Goal: Task Accomplishment & Management: Use online tool/utility

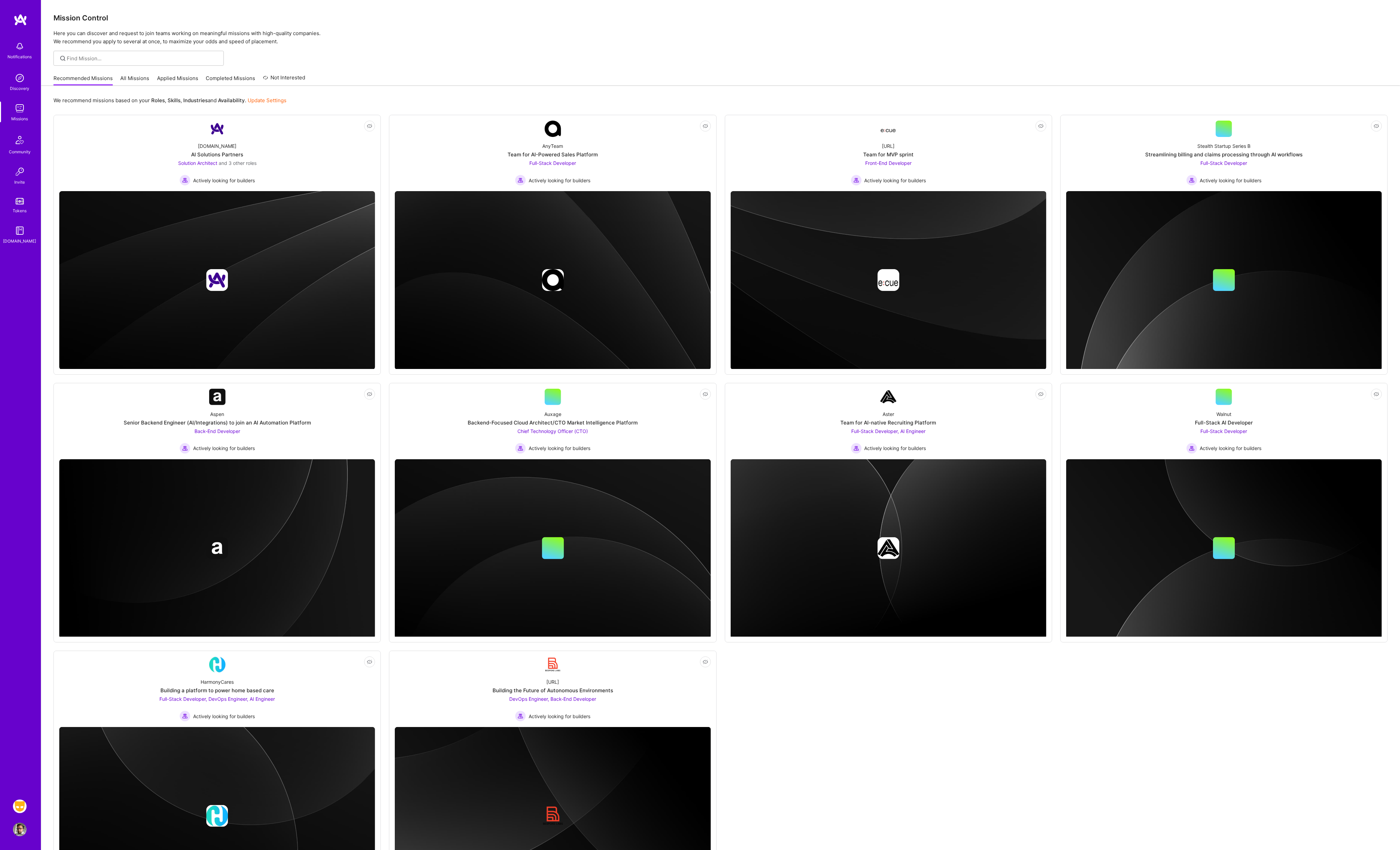
click at [20, 805] on img at bounding box center [19, 806] width 14 height 14
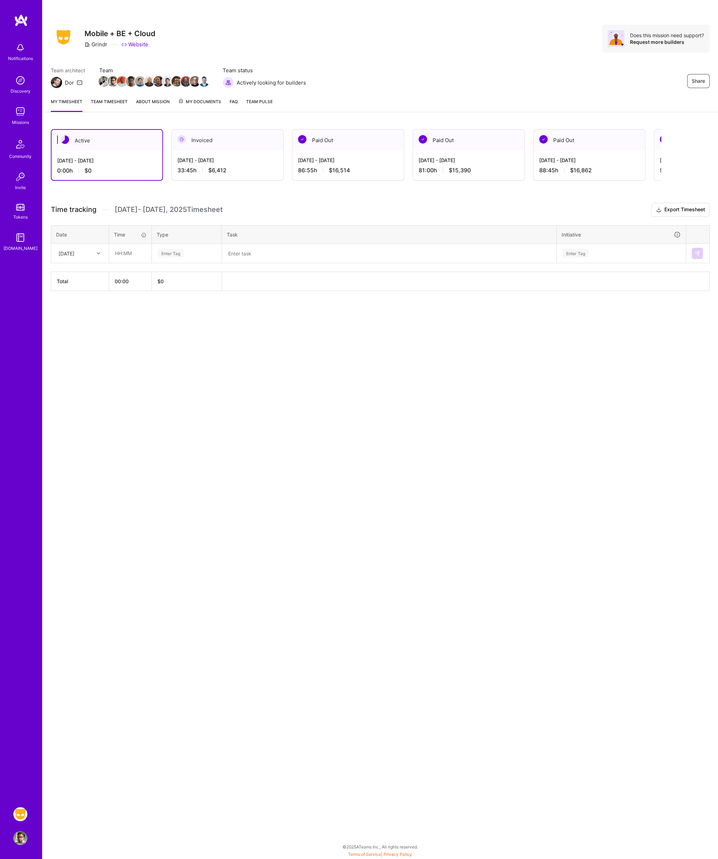
click at [412, 355] on div "Share Mobile + BE + Cloud Grindr Website Does this mission need support? Reques…" at bounding box center [380, 429] width 676 height 859
click at [96, 252] on div at bounding box center [99, 253] width 11 height 9
click at [78, 322] on div "[DATE]" at bounding box center [80, 325] width 57 height 13
click at [129, 252] on input "text" at bounding box center [130, 253] width 42 height 19
type input "04:30"
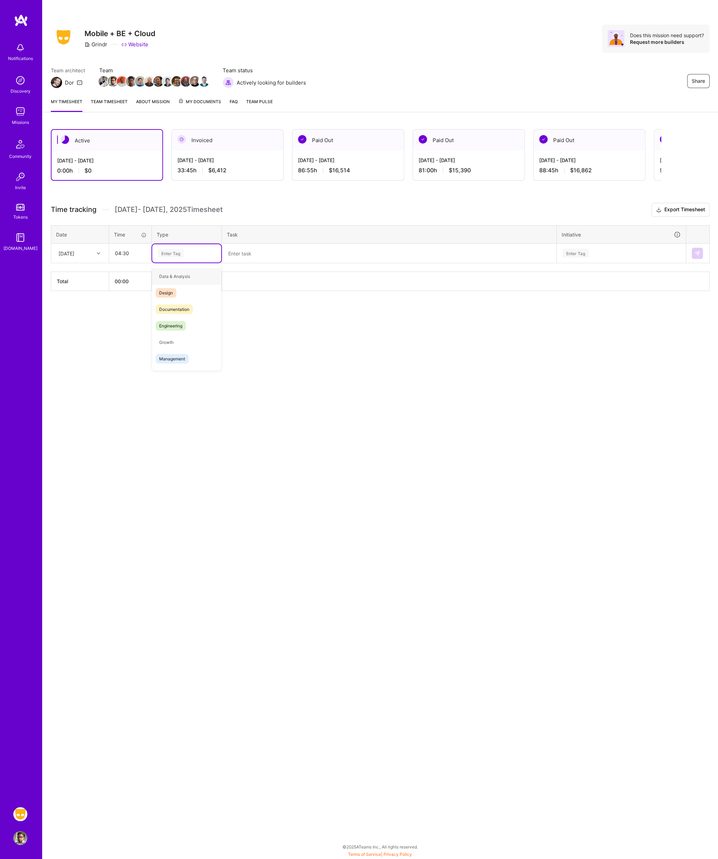
type input "e"
type input "en"
click at [281, 255] on textarea at bounding box center [389, 253] width 333 height 18
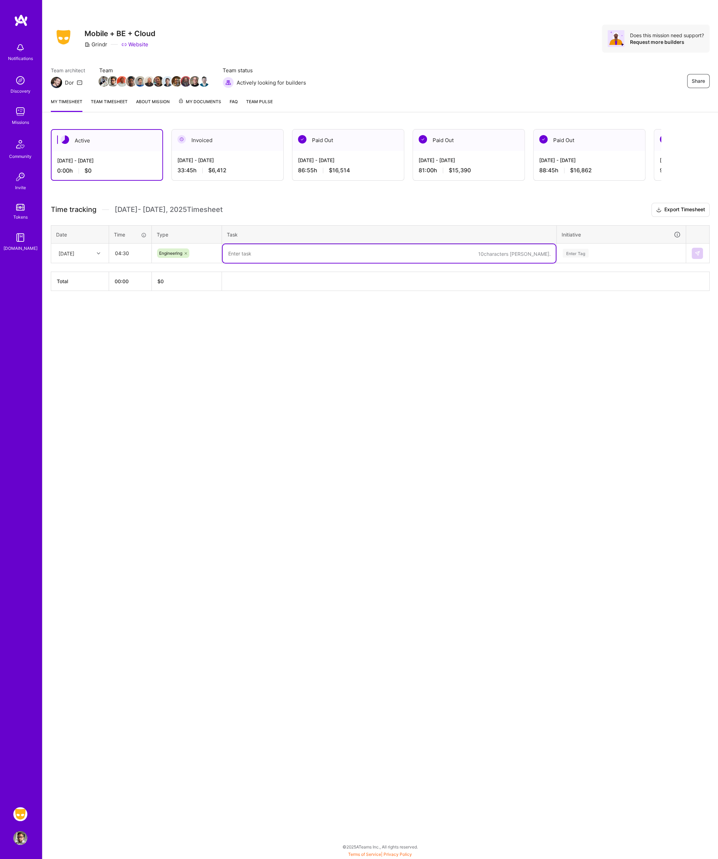
paste textarea "Prep for return to office, slack, email, and code review"
click at [329, 249] on textarea "Prep for return to office, slack, email, and code review" at bounding box center [389, 253] width 333 height 19
click at [315, 251] on textarea "Prep for return to office, slack, email, and code review" at bounding box center [389, 253] width 333 height 19
drag, startPoint x: 328, startPoint y: 248, endPoint x: 271, endPoint y: 250, distance: 56.9
click at [270, 249] on textarea "Prep for return to office, slack, email, and code review" at bounding box center [389, 253] width 333 height 19
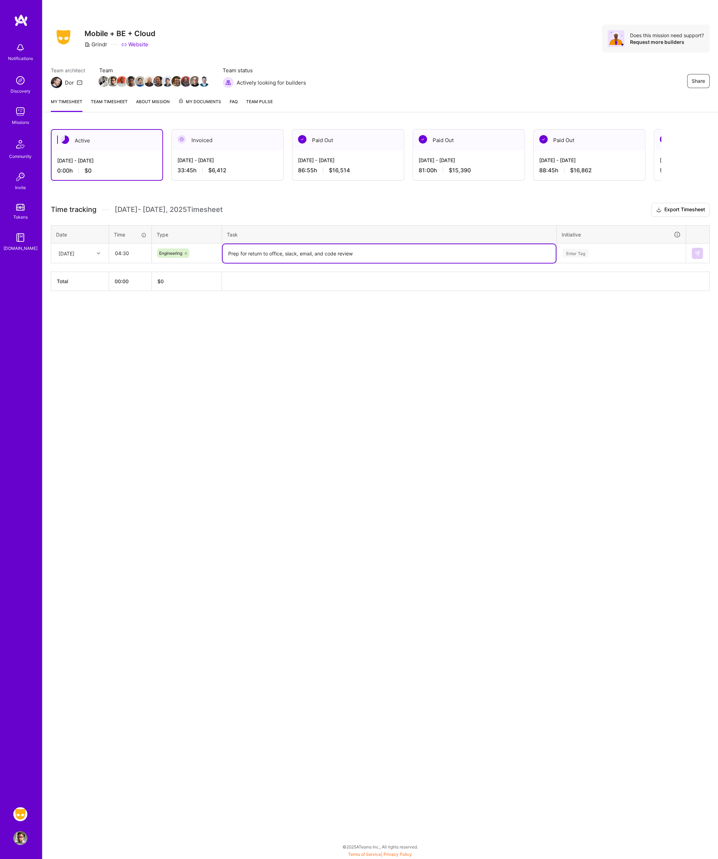
click at [275, 251] on textarea "Prep for return to office, slack, email, and code review" at bounding box center [389, 253] width 333 height 19
drag, startPoint x: 269, startPoint y: 252, endPoint x: 324, endPoint y: 254, distance: 55.1
click at [324, 254] on textarea "Prep for return to office, slack, email, and code review" at bounding box center [389, 253] width 333 height 19
drag, startPoint x: 283, startPoint y: 253, endPoint x: 207, endPoint y: 255, distance: 76.5
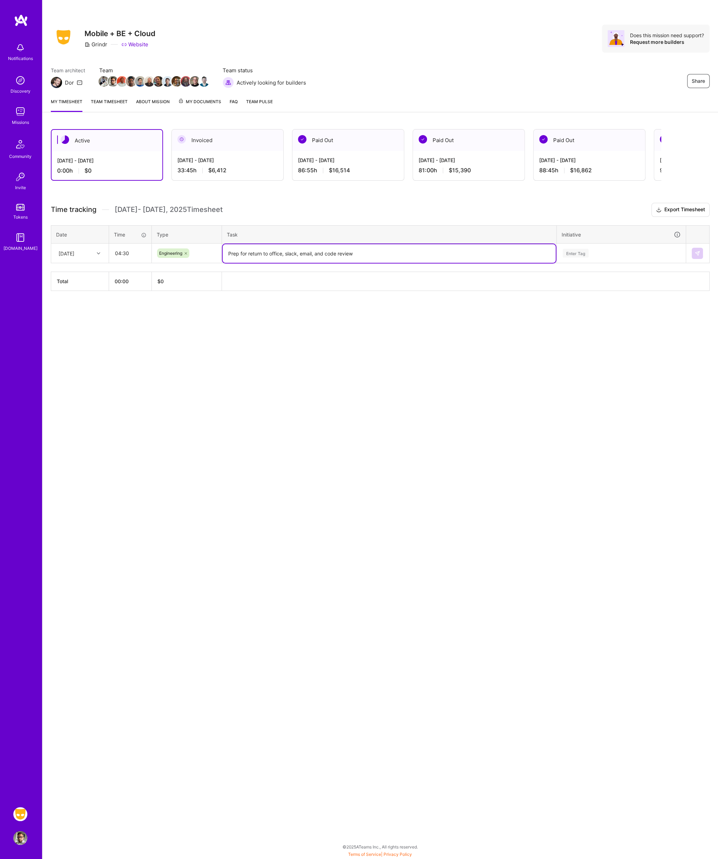
click at [207, 255] on tr "[DATE] 04:30 Engineering Prep for return to office, slack, email, and code revi…" at bounding box center [380, 253] width 659 height 20
drag, startPoint x: 270, startPoint y: 254, endPoint x: 213, endPoint y: 247, distance: 56.9
click at [213, 247] on tr "[DATE] 04:30 Engineering slack, email, and code review Enter Tag" at bounding box center [380, 253] width 659 height 20
type textarea "code review"
click at [602, 254] on div "Enter Tag" at bounding box center [621, 253] width 119 height 9
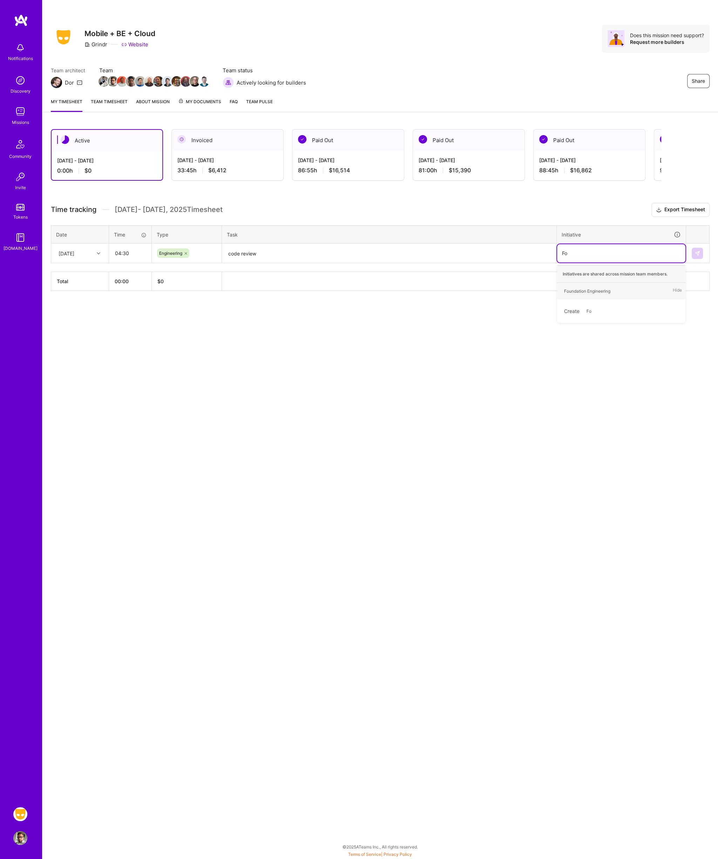
type input "F"
type input "alist"
click at [697, 252] on img at bounding box center [698, 253] width 6 height 6
click at [87, 253] on div "[DATE]" at bounding box center [74, 253] width 39 height 12
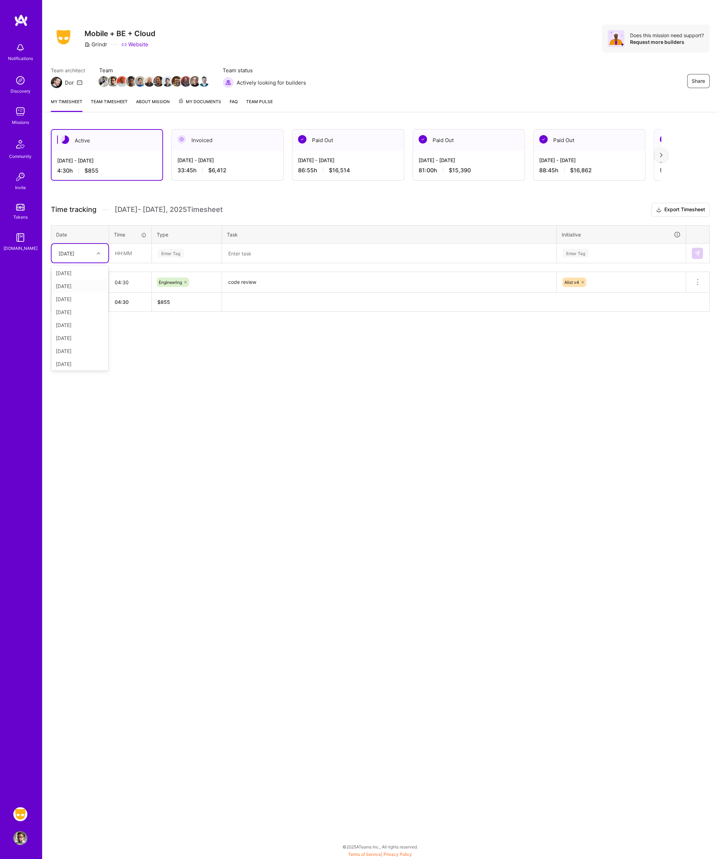
scroll to position [3, 0]
click at [85, 317] on div "[DATE]" at bounding box center [80, 322] width 57 height 13
click at [128, 255] on input "text" at bounding box center [130, 253] width 42 height 19
type input "09:00"
type input "en"
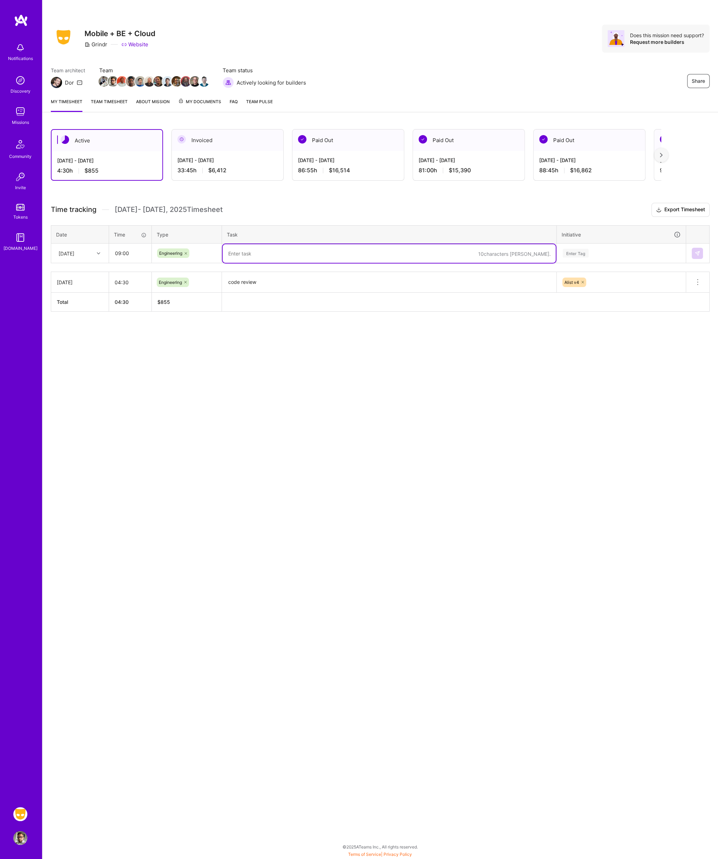
paste textarea "A-list pagination Re-entry Roam Productions Blocker"
type textarea "A-list pagination Re-entry Roam Productions Blocker"
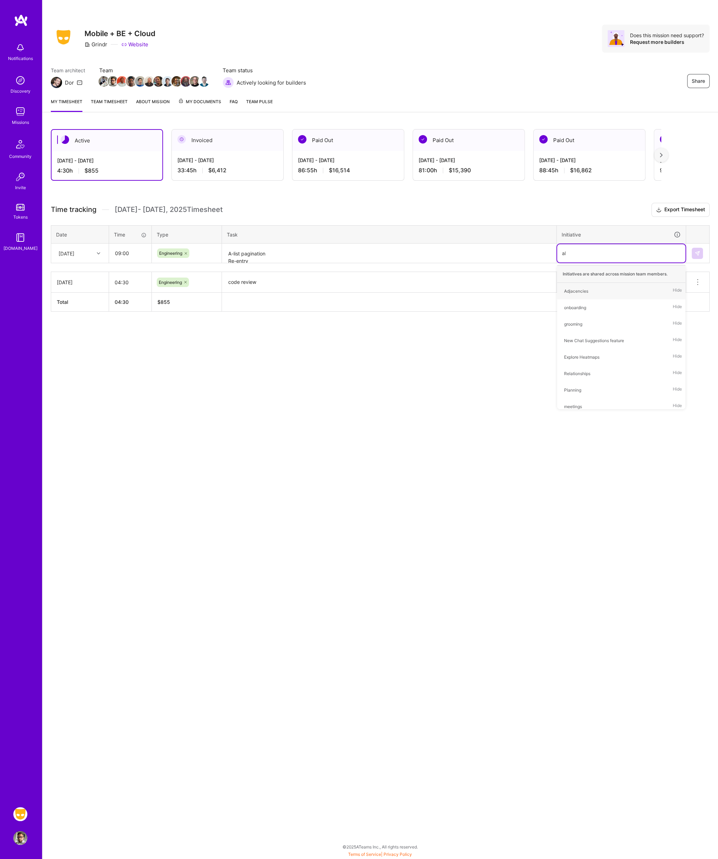
type input "ali"
type input "r"
type input "p"
click at [698, 251] on img at bounding box center [698, 253] width 6 height 6
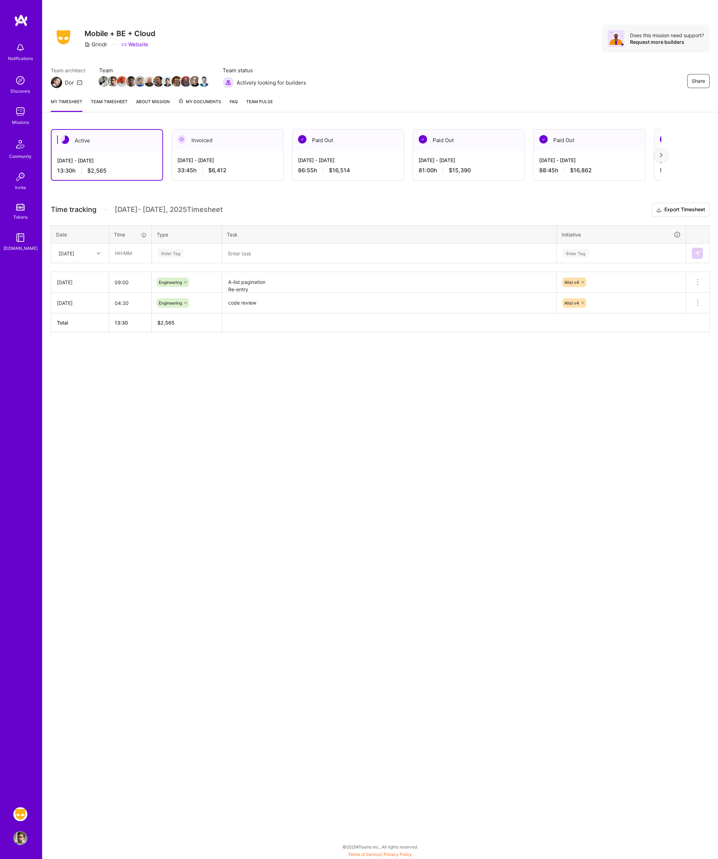
click at [92, 253] on div "[DATE]" at bounding box center [74, 253] width 39 height 12
click at [84, 334] on div "[DATE]" at bounding box center [80, 338] width 57 height 13
click at [135, 252] on input "text" at bounding box center [130, 253] width 42 height 19
type input "08:45"
paste input "Notification API PR Reversion"
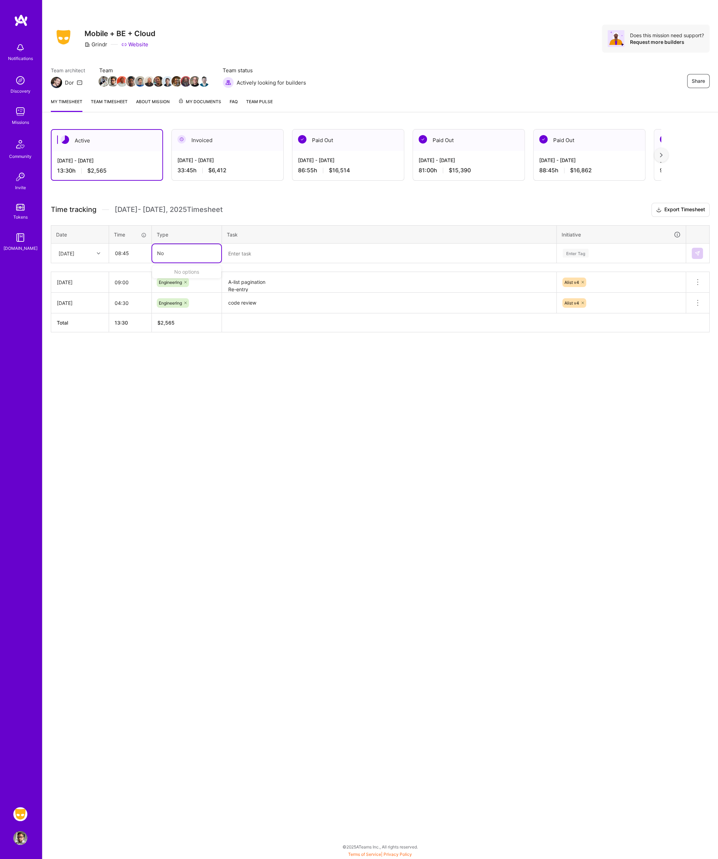
type input "N"
type input "engin"
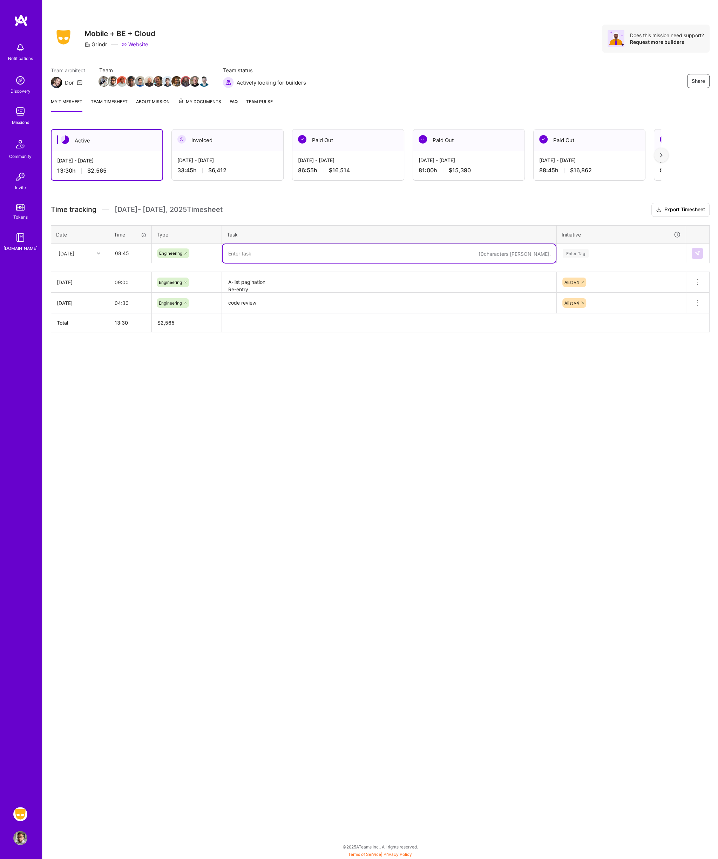
paste textarea "Notification API PR Reversion"
type textarea "Notification API PR Reversion"
click at [584, 254] on div "Enter Tag" at bounding box center [576, 253] width 26 height 11
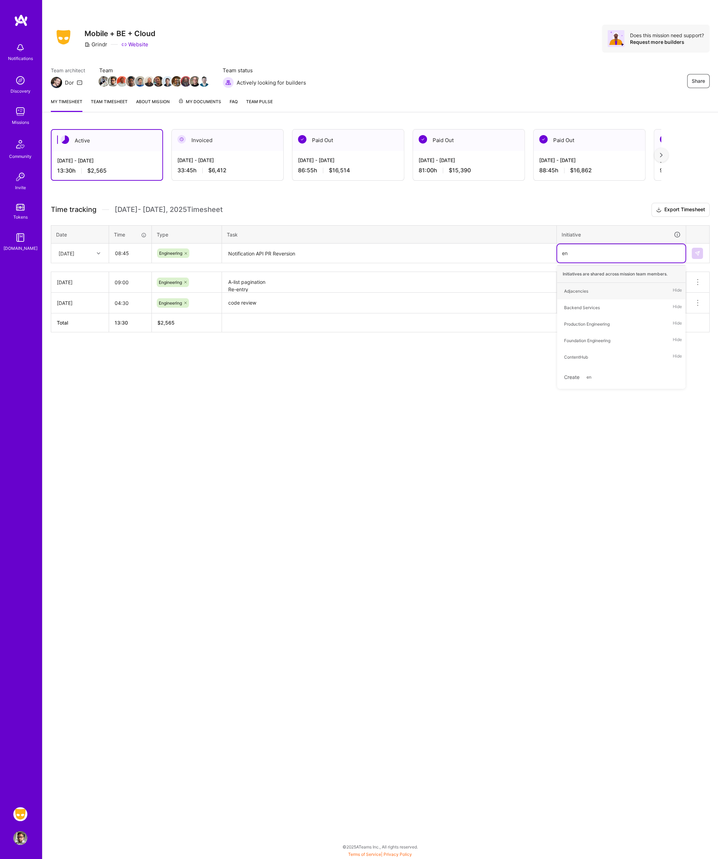
type input "e"
type input "ali"
click at [696, 251] on img at bounding box center [698, 253] width 6 height 6
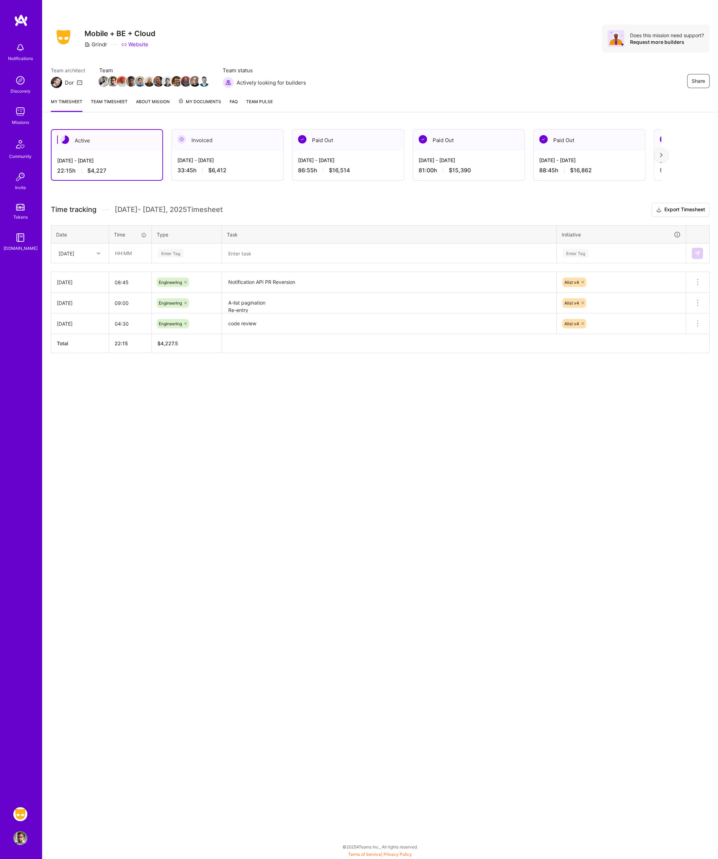
click at [95, 252] on div at bounding box center [99, 253] width 11 height 9
click at [93, 350] on div "[DATE]" at bounding box center [80, 351] width 57 height 13
click at [138, 254] on input "text" at bounding box center [130, 253] width 42 height 19
type input "08:15"
type input "en"
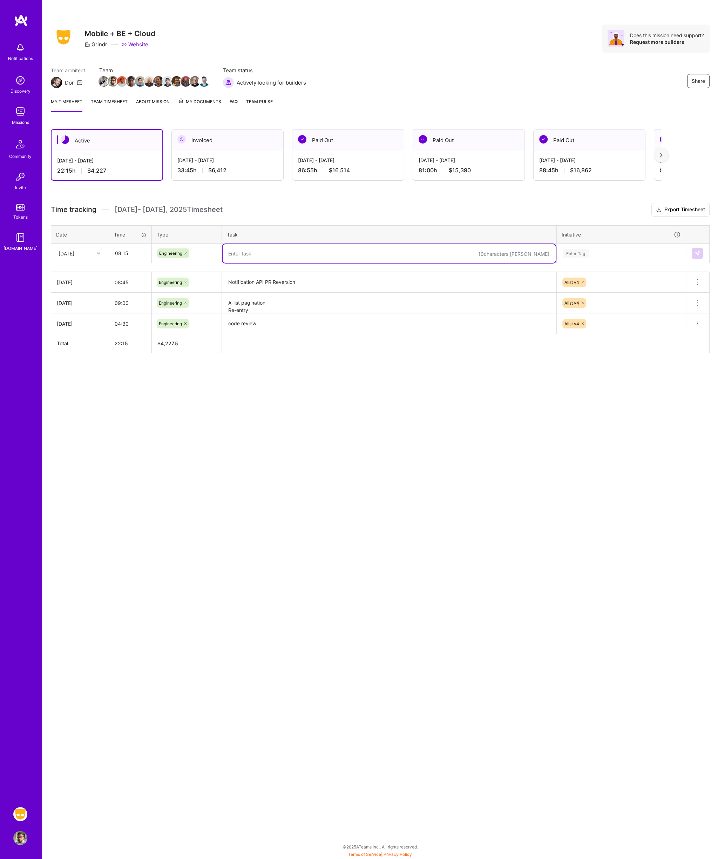
paste textarea "For you V2 last chatted changes"
type textarea "For you V2 last chatted changes, Privacy Bug"
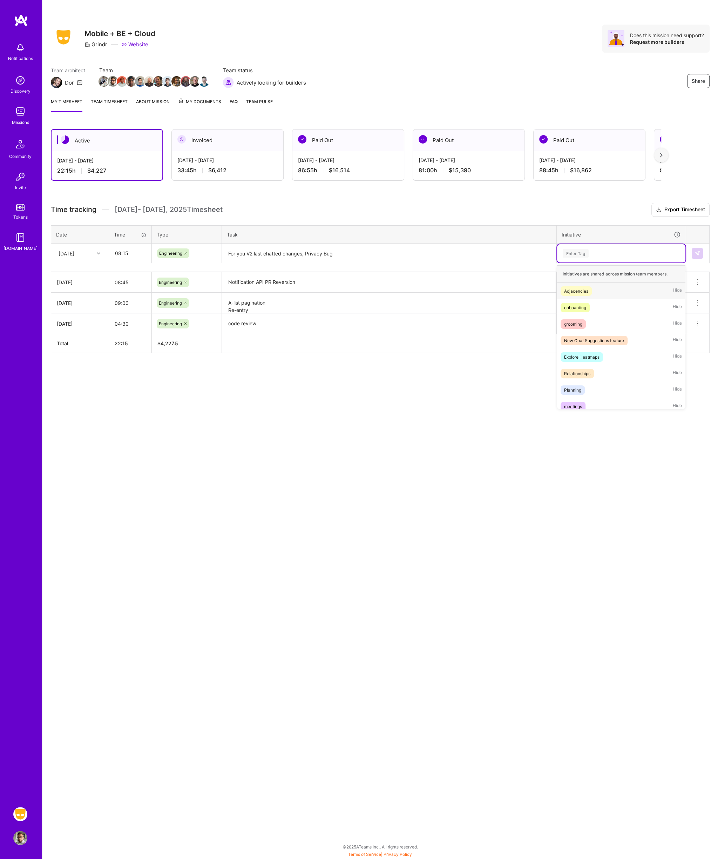
click at [602, 249] on div "Enter Tag" at bounding box center [621, 253] width 119 height 9
type input "P"
type input "A"
type input "F"
type input "For you"
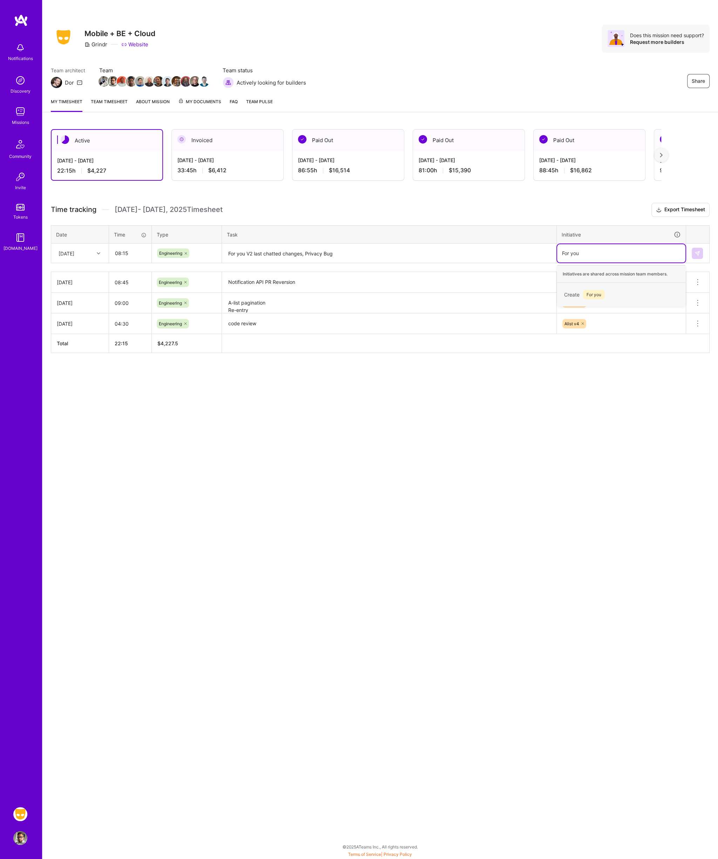
click at [588, 290] on span "For you" at bounding box center [594, 294] width 22 height 9
click at [696, 253] on img at bounding box center [698, 253] width 6 height 6
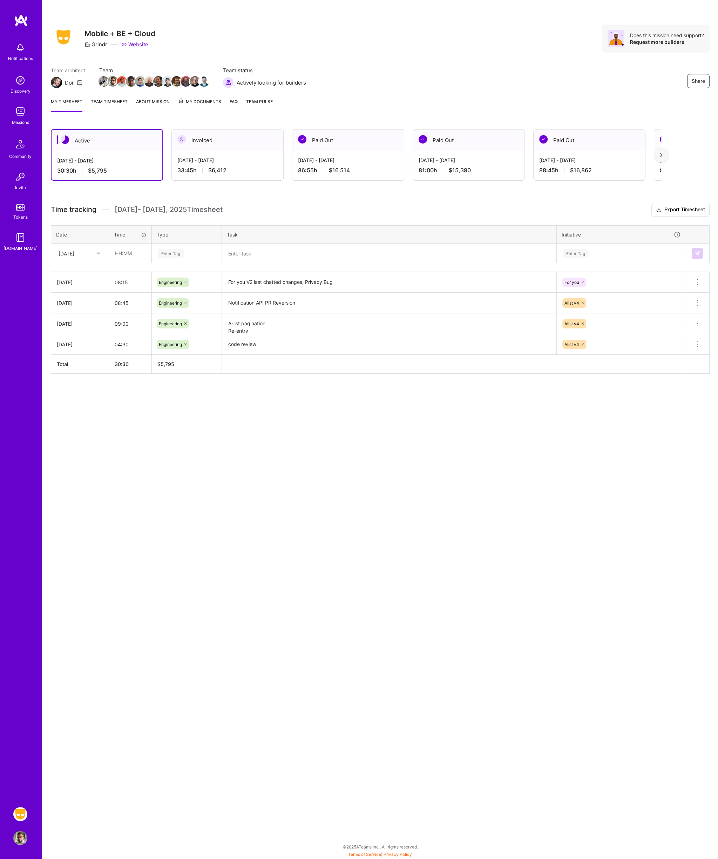
click at [99, 252] on icon at bounding box center [99, 254] width 4 height 4
click at [83, 359] on div "[DATE]" at bounding box center [80, 363] width 57 height 13
click at [133, 253] on input "text" at bounding box center [130, 253] width 42 height 19
type input "08:15"
type input "en"
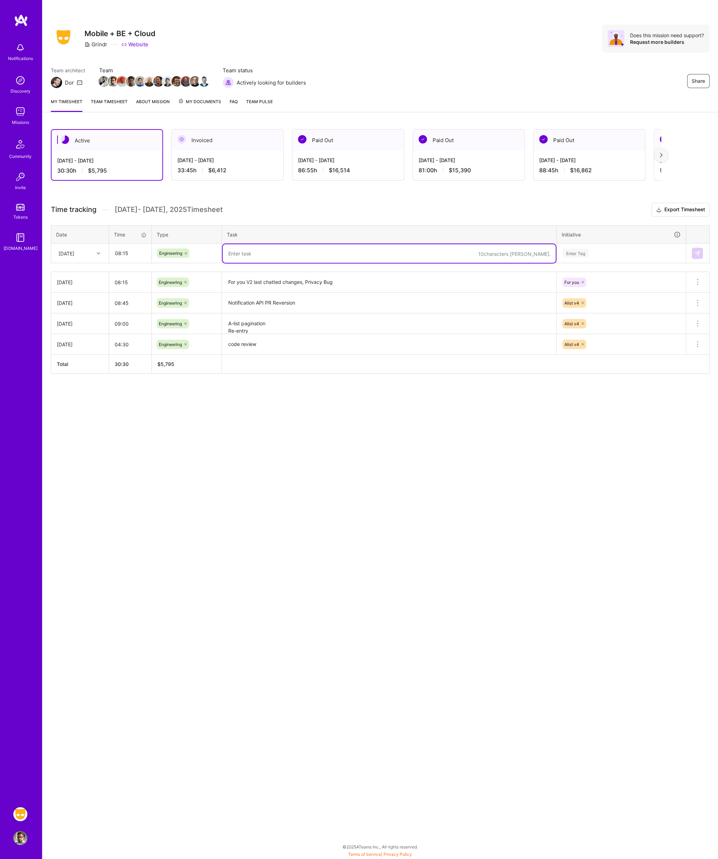
paste textarea "For You fixes"
type textarea "For You fixes, Notification PR Reversion"
click at [587, 253] on div "Enter Tag" at bounding box center [576, 253] width 26 height 11
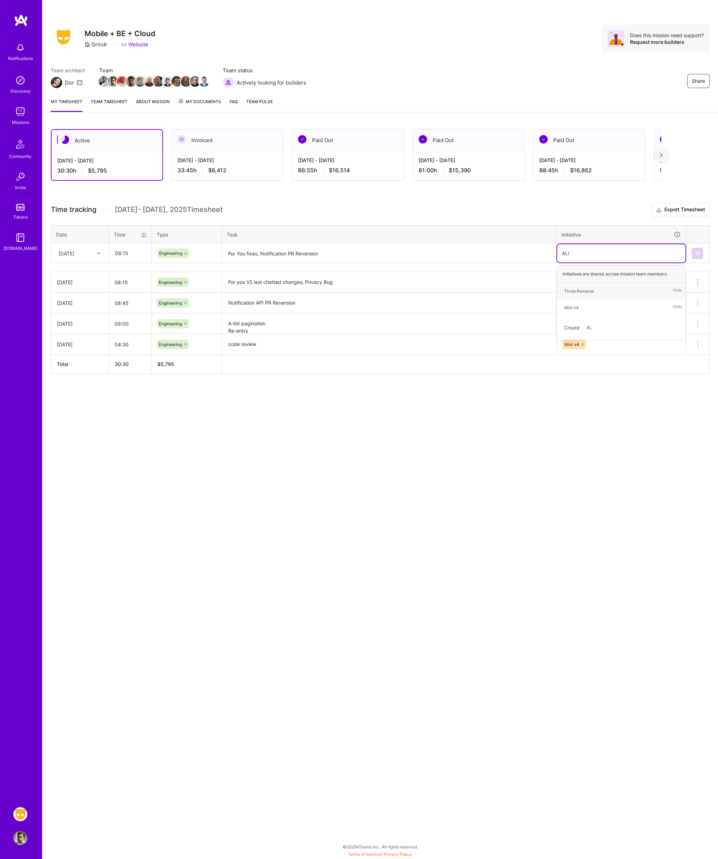
type input "AList"
click at [697, 255] on button at bounding box center [697, 253] width 11 height 11
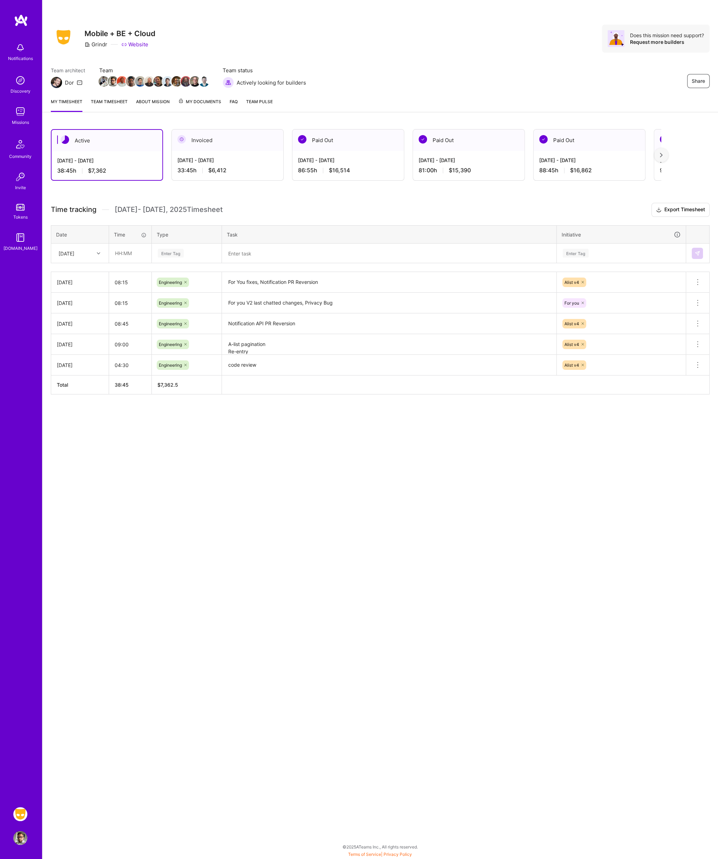
click at [98, 252] on icon at bounding box center [99, 254] width 4 height 4
click at [83, 359] on div "[DATE]" at bounding box center [80, 362] width 57 height 13
click at [128, 251] on input "text" at bounding box center [130, 253] width 42 height 19
type input "09:00"
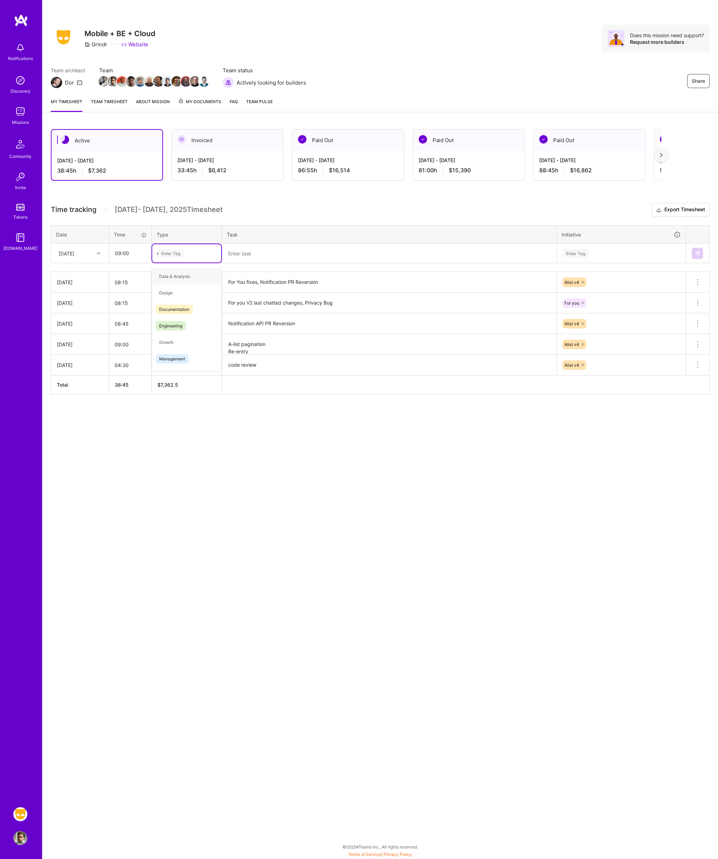
type input "en"
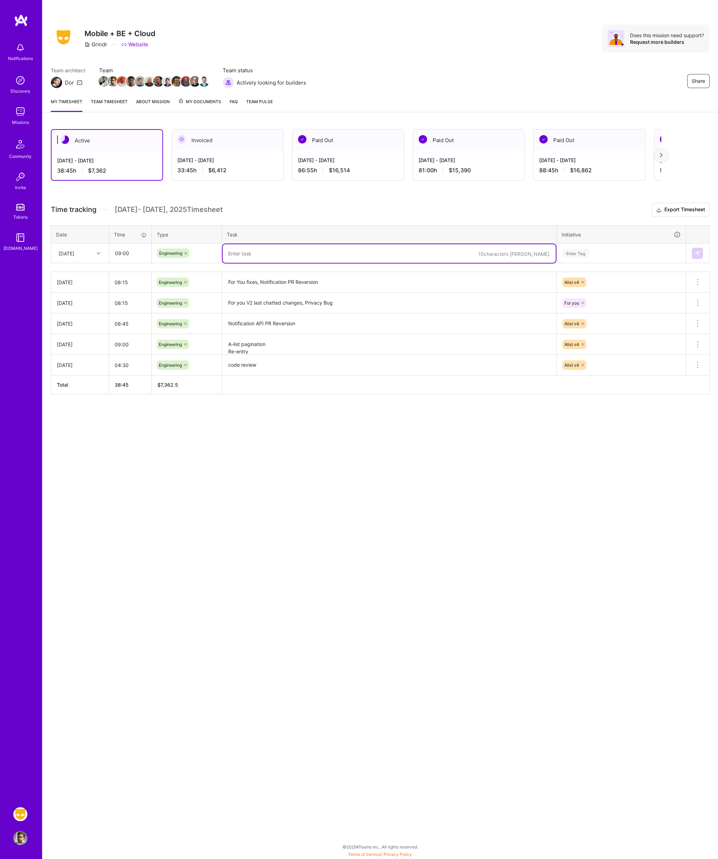
paste textarea "For You Updates Merge Privacy changes"
click at [229, 253] on textarea "For You Updates Merge Privacy changes" at bounding box center [389, 257] width 333 height 26
type textarea "For You Updates Merge Privacy changes"
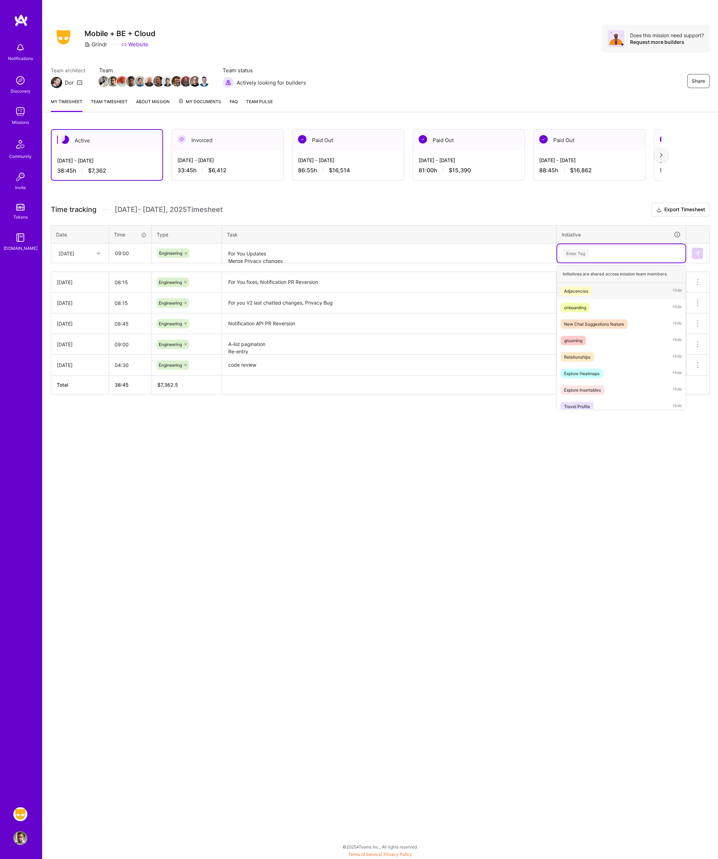
click at [595, 251] on div "Enter Tag" at bounding box center [621, 253] width 119 height 9
type input "ali"
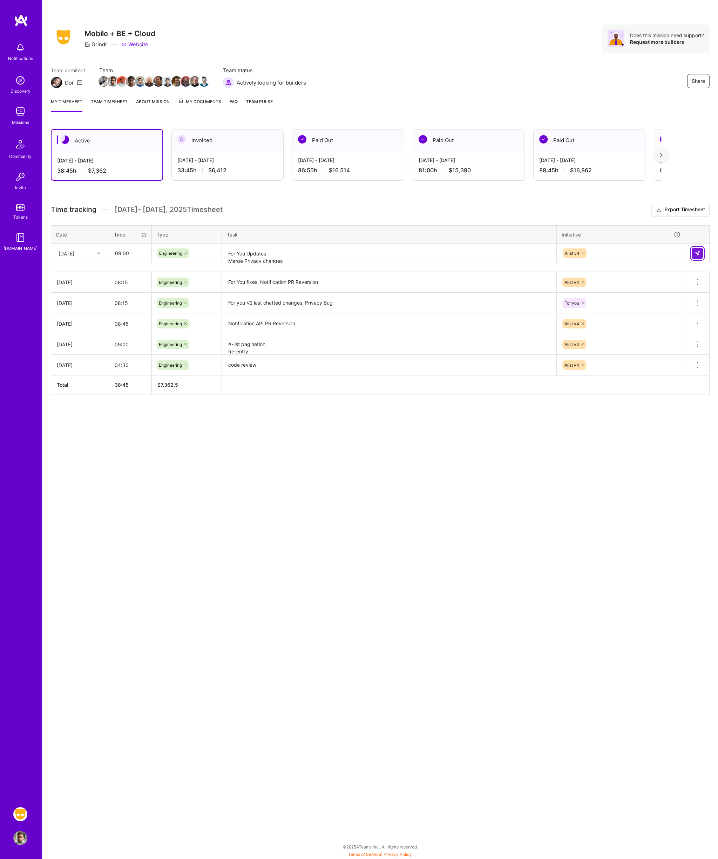
click at [702, 255] on button at bounding box center [697, 253] width 11 height 11
